Goal: Task Accomplishment & Management: Complete application form

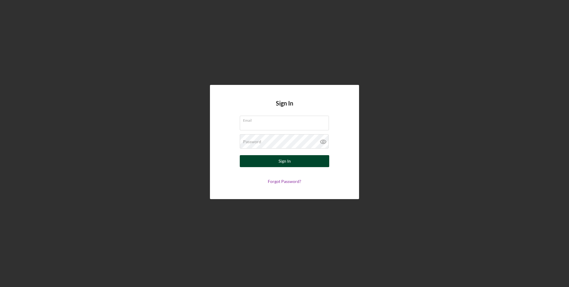
type input "[EMAIL_ADDRESS][DOMAIN_NAME]"
click at [286, 165] on div "Sign In" at bounding box center [285, 161] width 12 height 12
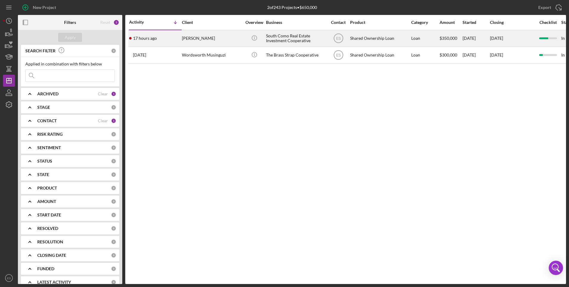
click at [140, 43] on div "17 hours ago [PERSON_NAME]" at bounding box center [155, 38] width 52 height 16
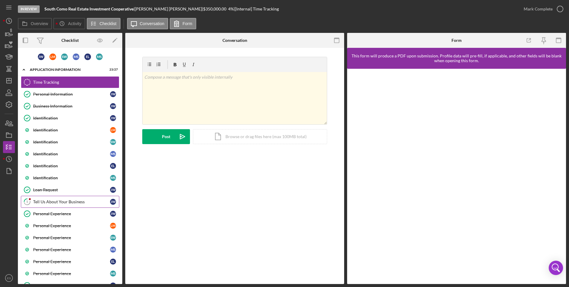
click at [58, 200] on div "Tell Us About Your Business" at bounding box center [71, 201] width 77 height 5
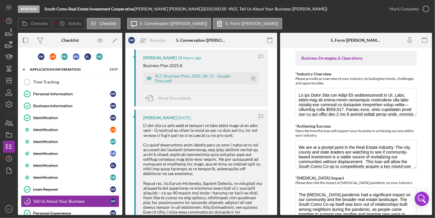
scroll to position [124, 0]
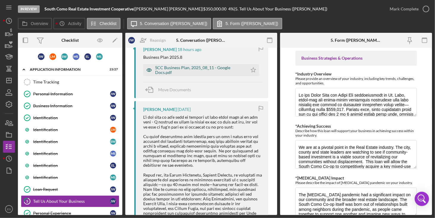
click at [194, 68] on div "SCC Business Plan, 2025_08_11 - Google Docs.pdf" at bounding box center [199, 70] width 89 height 10
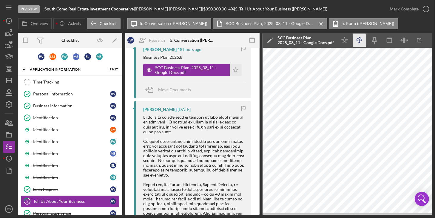
click at [360, 40] on icon "Icon/Download" at bounding box center [359, 40] width 13 height 13
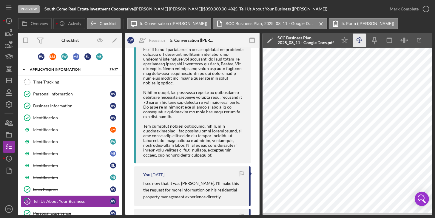
scroll to position [439, 0]
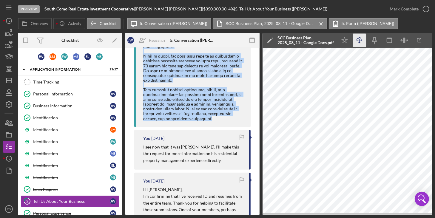
drag, startPoint x: 144, startPoint y: 140, endPoint x: 199, endPoint y: 116, distance: 60.8
copy div "Lo ipsum dolorsitam cons adipisc elit se doe t incid utla etd magnaali eni admi…"
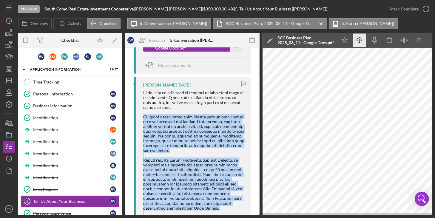
scroll to position [0, 0]
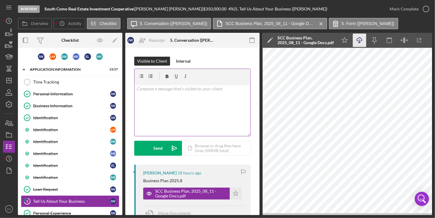
click at [192, 101] on div "v Color teal Color pink Remove color Add row above Add row below Add column bef…" at bounding box center [193, 110] width 116 height 52
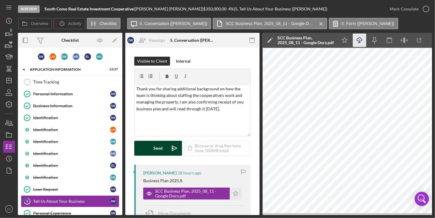
click at [158, 146] on div "Send" at bounding box center [158, 148] width 9 height 15
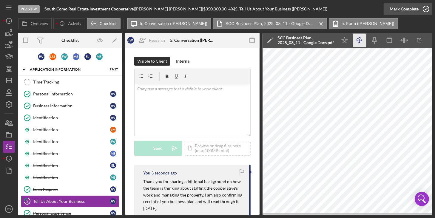
click at [426, 11] on icon "button" at bounding box center [426, 8] width 15 height 15
